Goal: Task Accomplishment & Management: Manage account settings

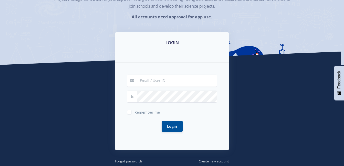
scroll to position [57, 0]
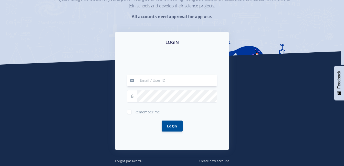
click at [170, 79] on input at bounding box center [177, 81] width 80 height 12
type input "[EMAIL_ADDRESS][DOMAIN_NAME]"
click at [162, 121] on button "Login" at bounding box center [172, 126] width 21 height 11
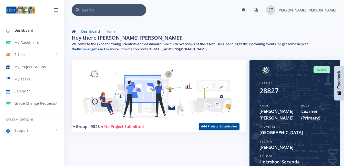
scroll to position [4, 4]
click at [275, 11] on img at bounding box center [270, 9] width 9 height 9
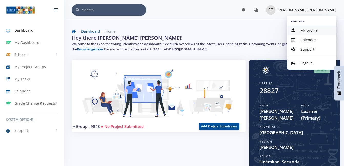
click at [308, 30] on span "My profile" at bounding box center [308, 30] width 17 height 5
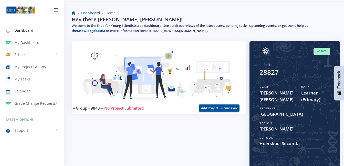
scroll to position [20, 0]
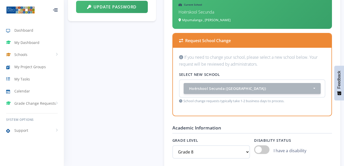
scroll to position [352, 0]
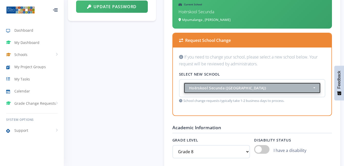
click at [271, 88] on div "Hoërskool Secunda ([GEOGRAPHIC_DATA])" at bounding box center [250, 88] width 123 height 5
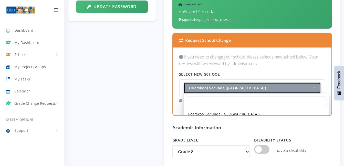
click at [271, 88] on div "Hoërskool Secunda ([GEOGRAPHIC_DATA])" at bounding box center [250, 88] width 123 height 5
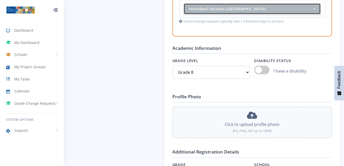
scroll to position [432, 0]
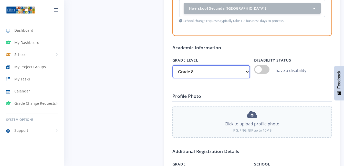
click at [235, 72] on select "Select grade Grade 4 Grade 5 Grade 6 Grade 7" at bounding box center [211, 71] width 78 height 13
select select "Grade 9"
click at [172, 65] on select "Select grade Grade 4 Grade 5 Grade 6 Grade 7" at bounding box center [211, 71] width 78 height 13
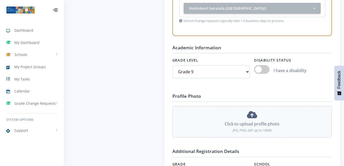
click at [244, 98] on h4 "Profile Photo" at bounding box center [252, 97] width 160 height 9
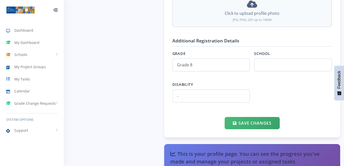
scroll to position [543, 0]
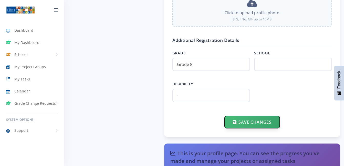
click at [245, 124] on button "Save Changes" at bounding box center [252, 122] width 55 height 12
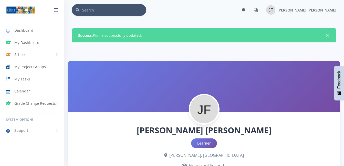
scroll to position [4, 4]
click at [317, 13] on div "[PERSON_NAME] [PERSON_NAME]" at bounding box center [306, 10] width 59 height 6
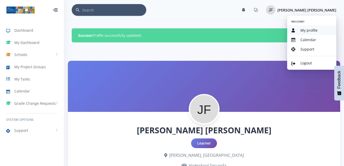
click at [311, 29] on span "My profile" at bounding box center [308, 30] width 17 height 5
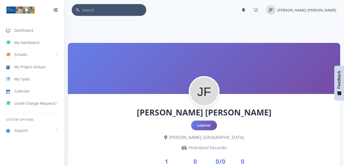
scroll to position [4, 4]
